Goal: Information Seeking & Learning: Learn about a topic

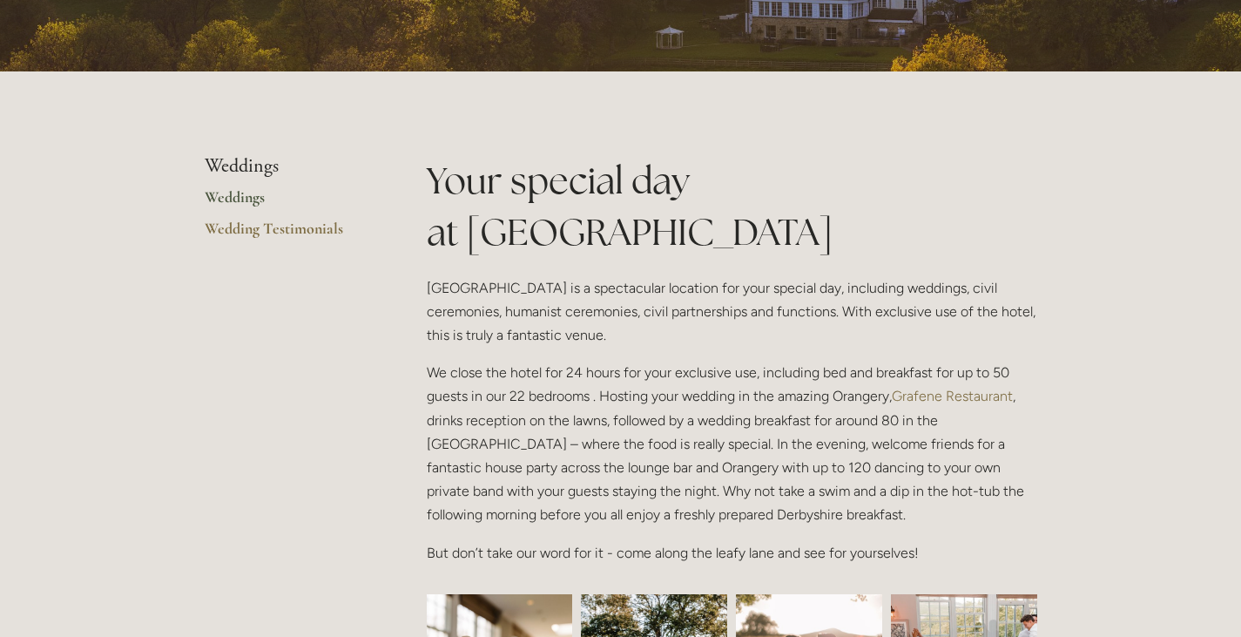
scroll to position [299, 0]
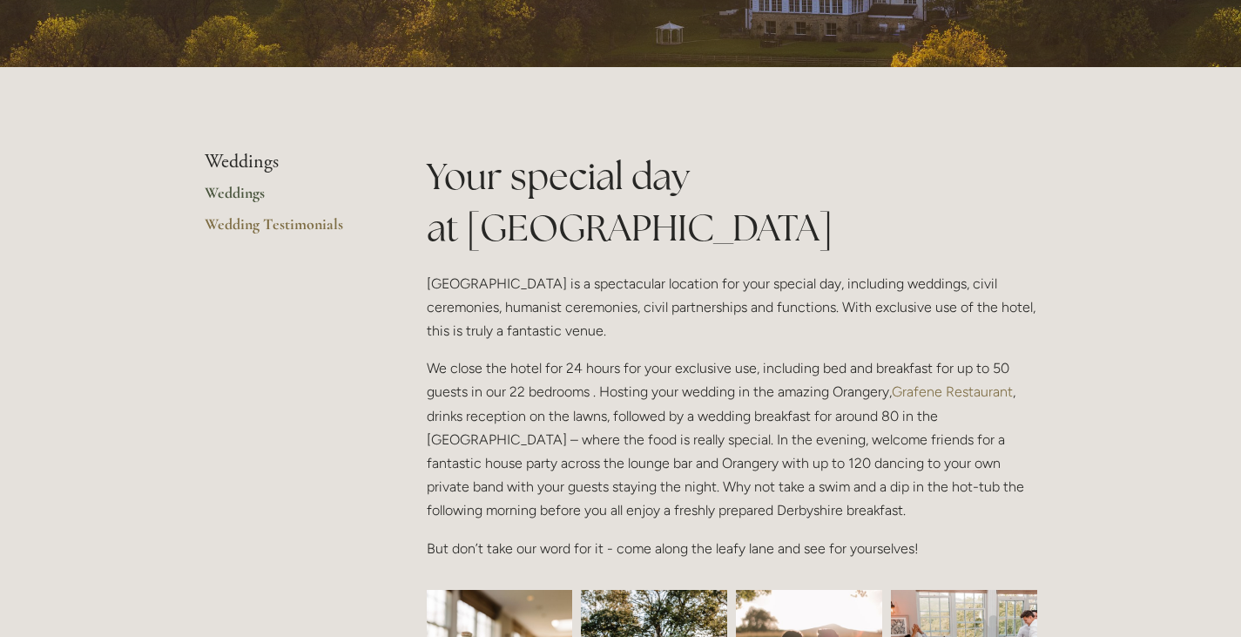
click at [233, 192] on link "Weddings" at bounding box center [288, 198] width 166 height 31
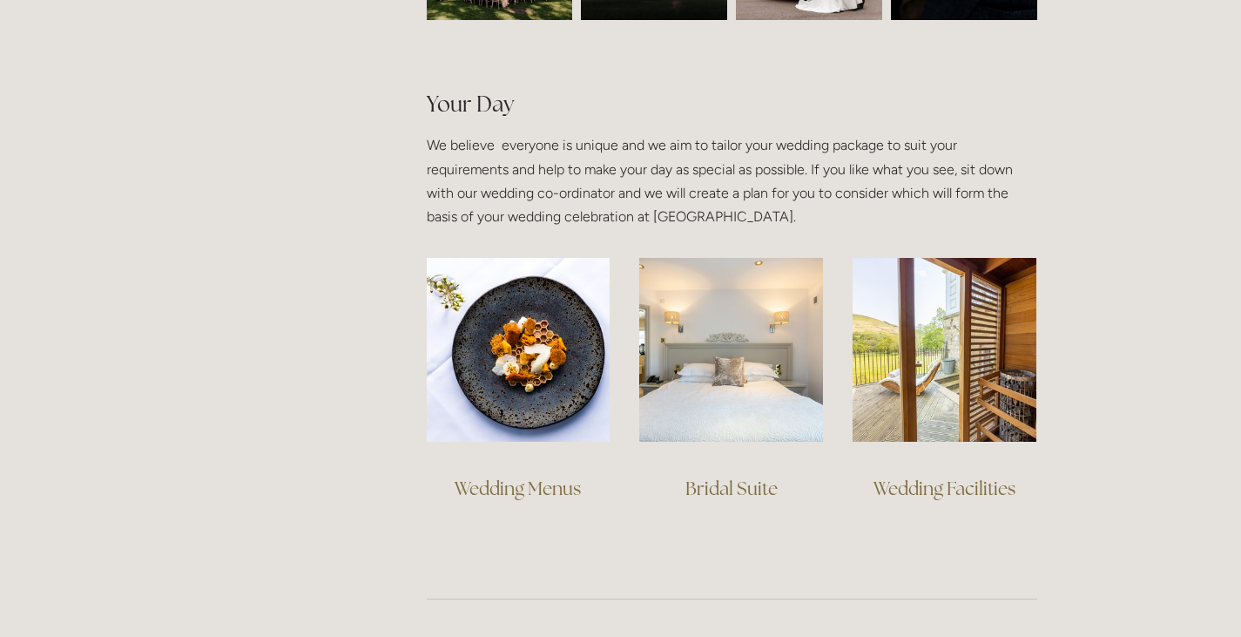
scroll to position [1151, 0]
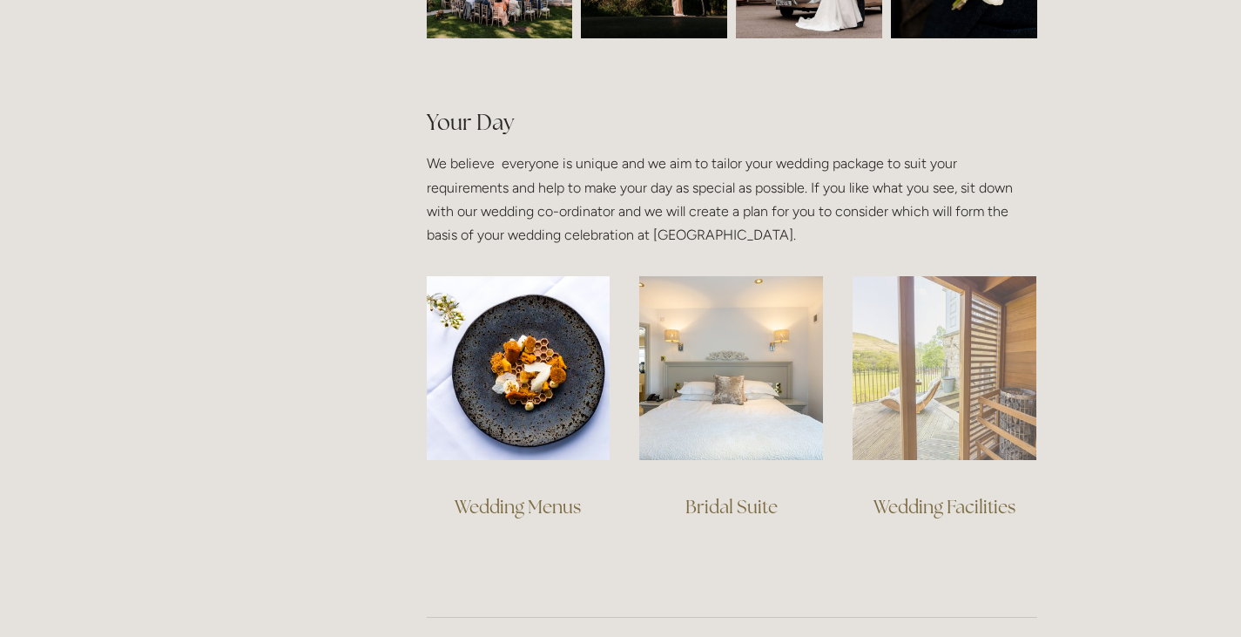
click at [948, 361] on img at bounding box center [945, 368] width 184 height 184
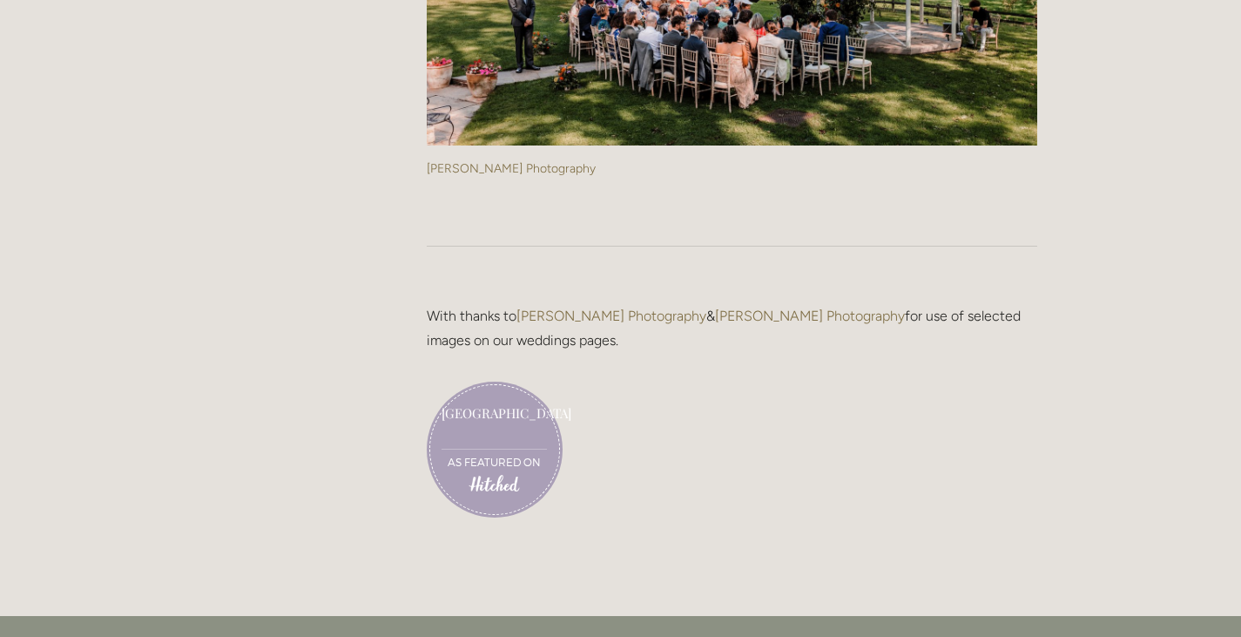
scroll to position [4646, 0]
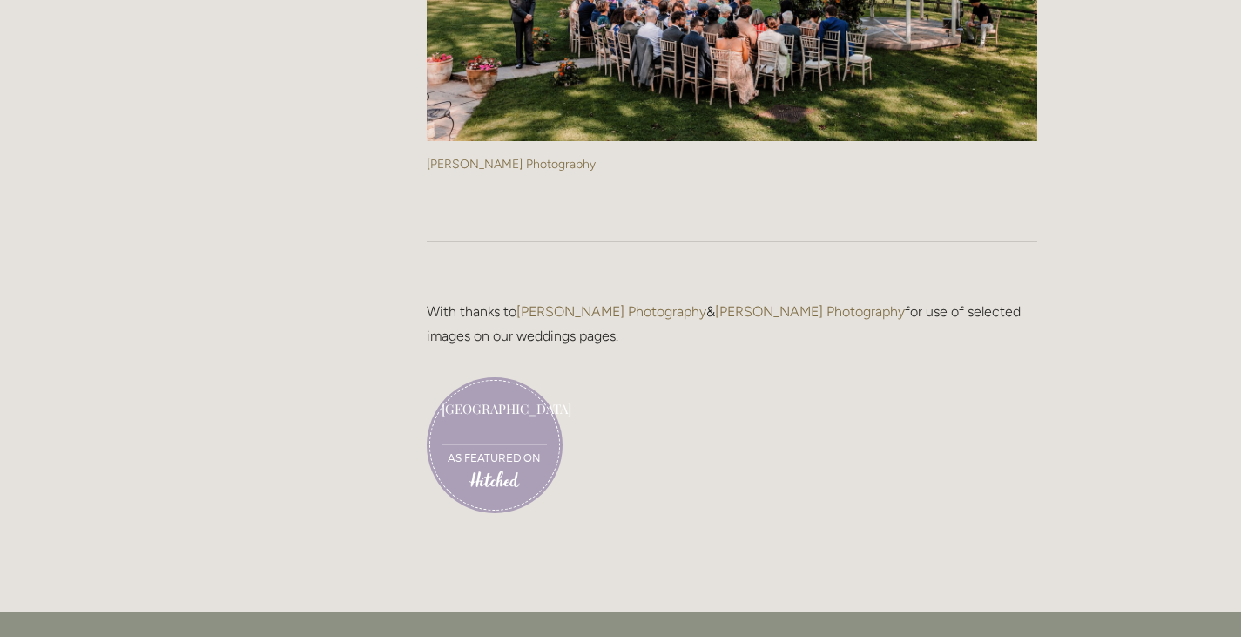
click at [501, 452] on link "As featured on" at bounding box center [494, 457] width 93 height 12
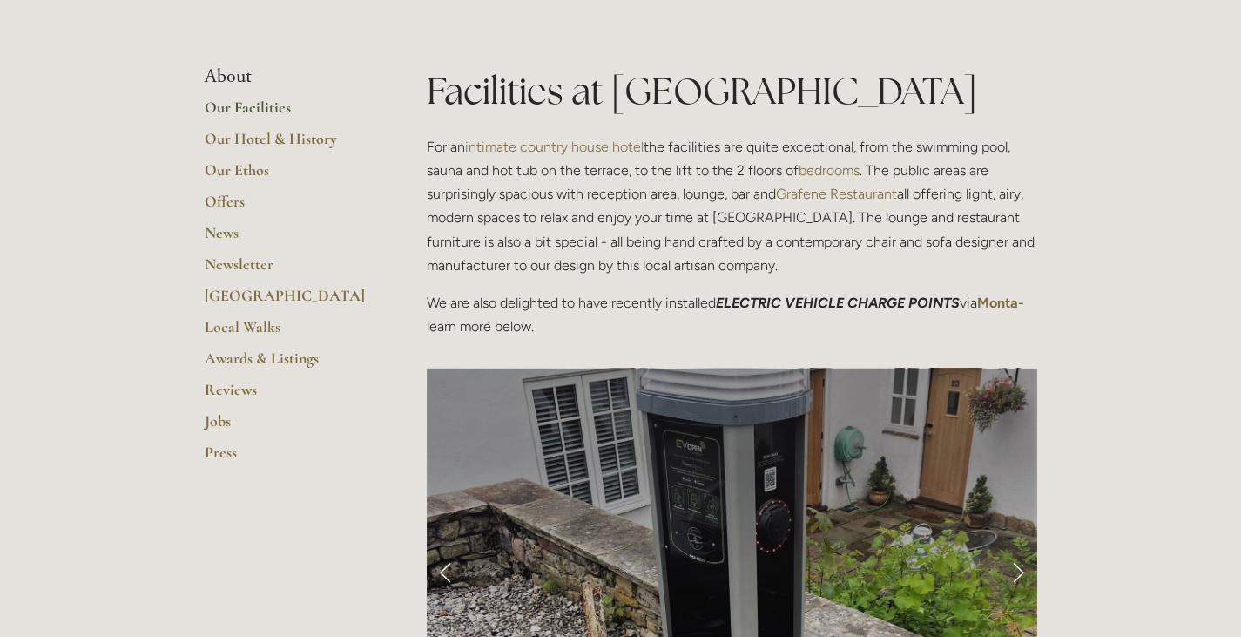
scroll to position [351, 0]
